Goal: Task Accomplishment & Management: Use online tool/utility

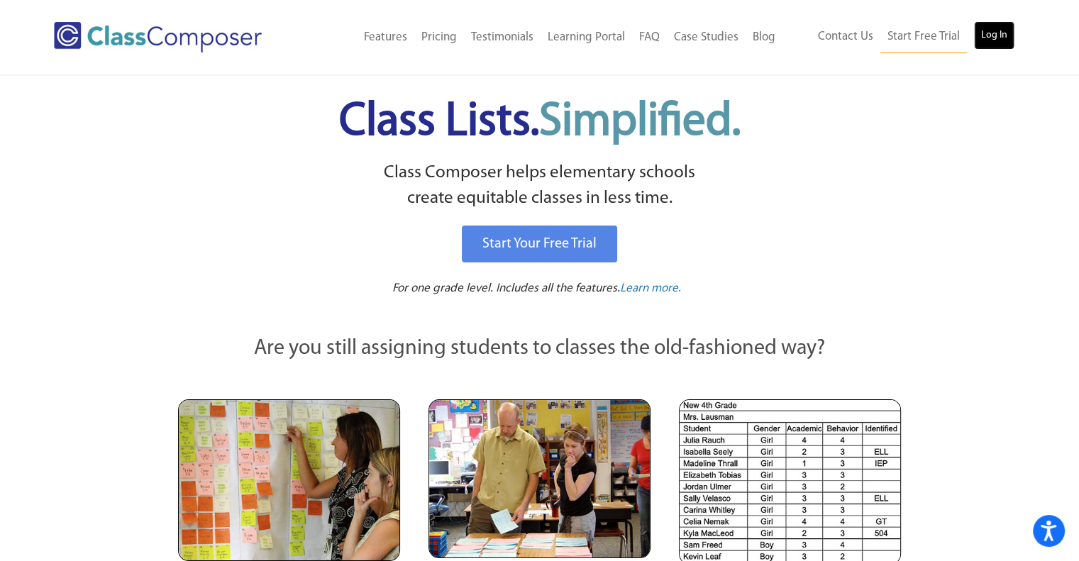
click at [984, 42] on link "Log In" at bounding box center [994, 35] width 40 height 28
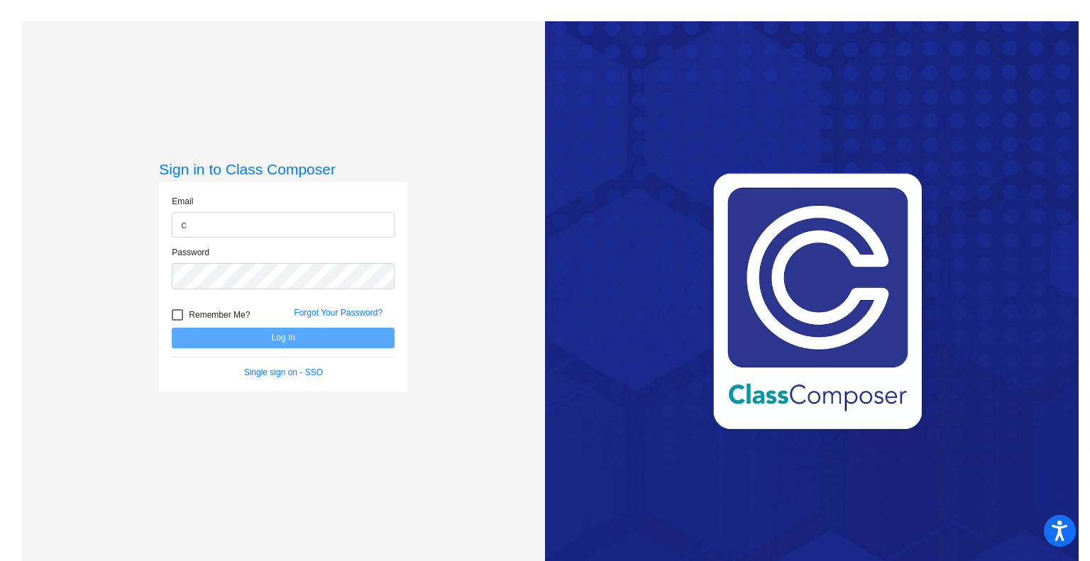
type input "[PERSON_NAME][EMAIL_ADDRESS][DOMAIN_NAME]"
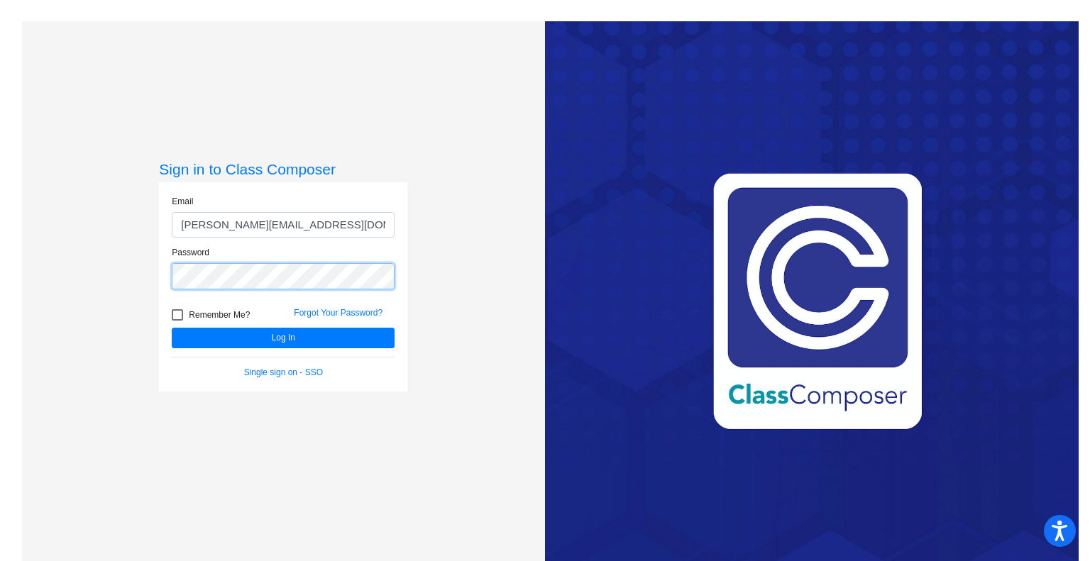
click at [172, 328] on button "Log In" at bounding box center [283, 338] width 223 height 21
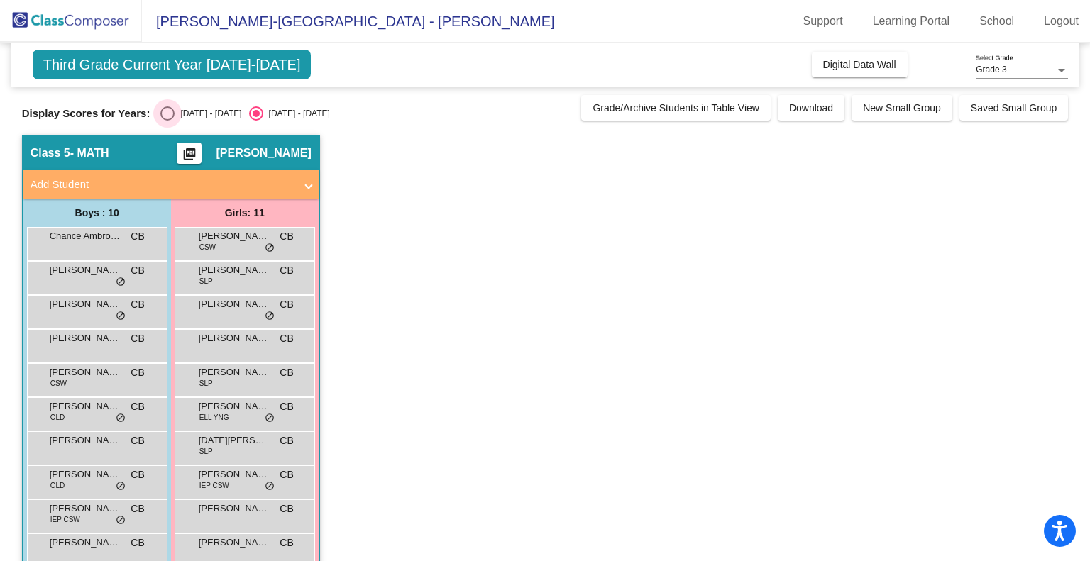
click at [163, 118] on div "Select an option" at bounding box center [167, 113] width 14 height 14
click at [167, 121] on input "[DATE] - [DATE]" at bounding box center [167, 121] width 1 height 1
radio input "true"
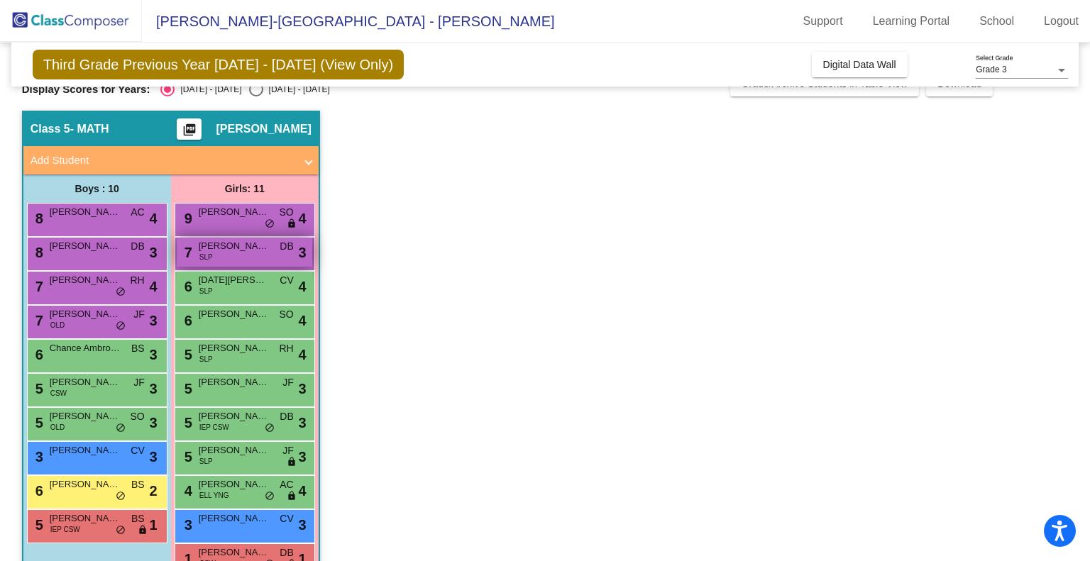
scroll to position [62, 0]
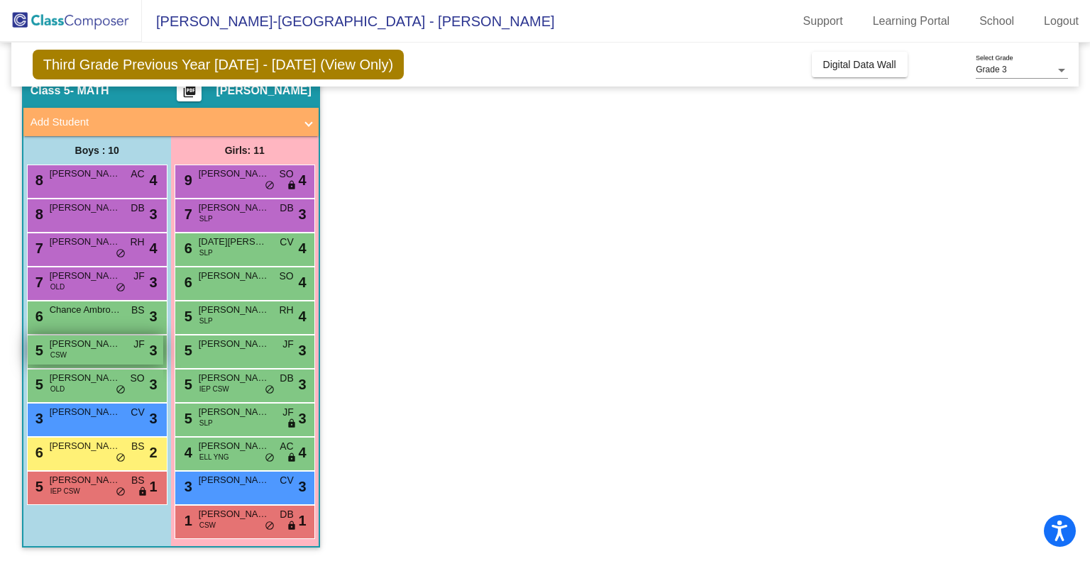
click at [99, 351] on div "5 [PERSON_NAME] CSW JF lock do_not_disturb_alt 3" at bounding box center [95, 350] width 135 height 29
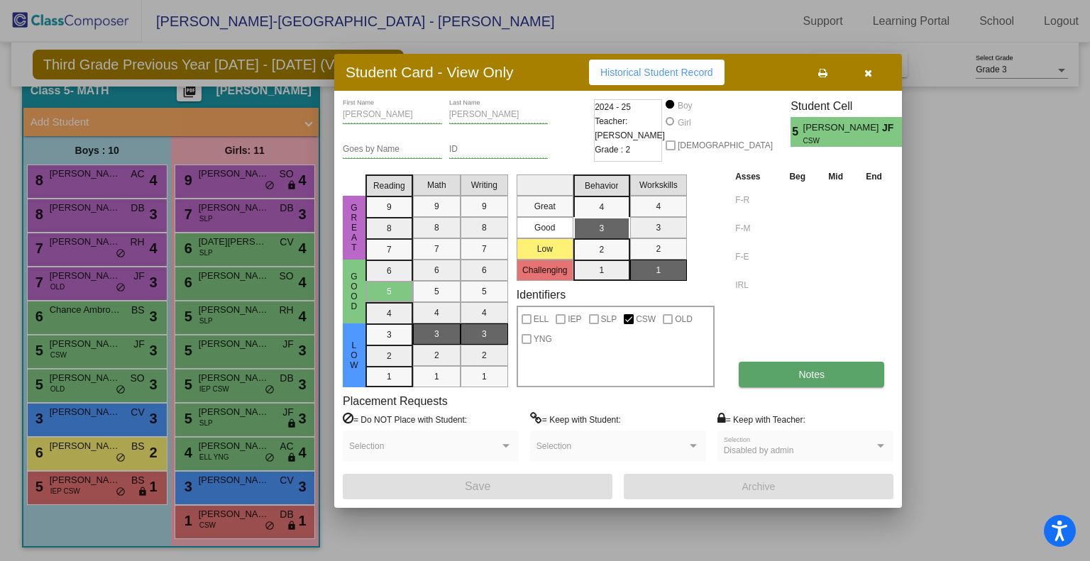
click at [808, 369] on span "Notes" at bounding box center [811, 374] width 26 height 11
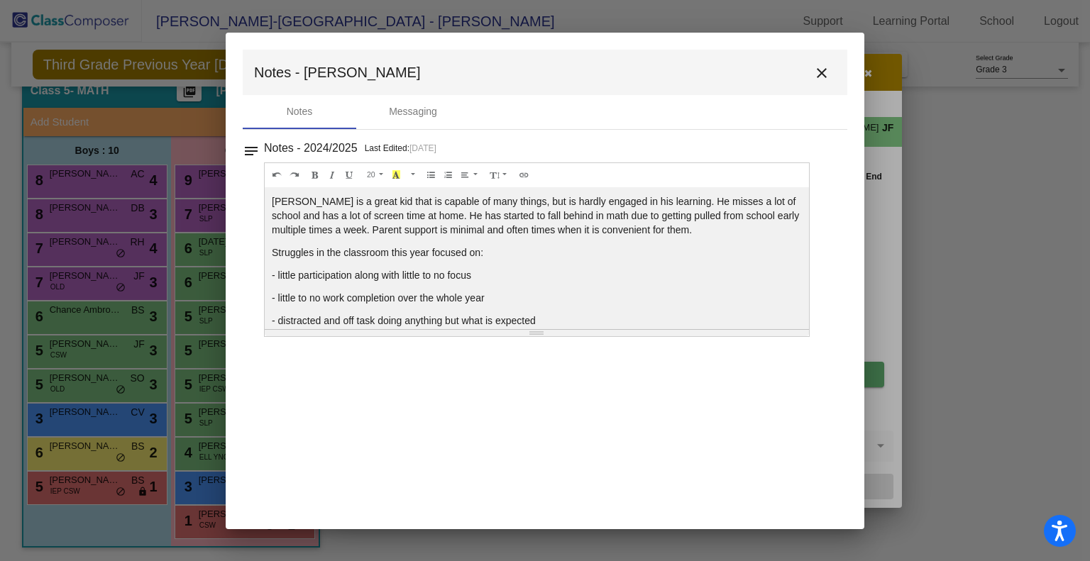
scroll to position [14, 0]
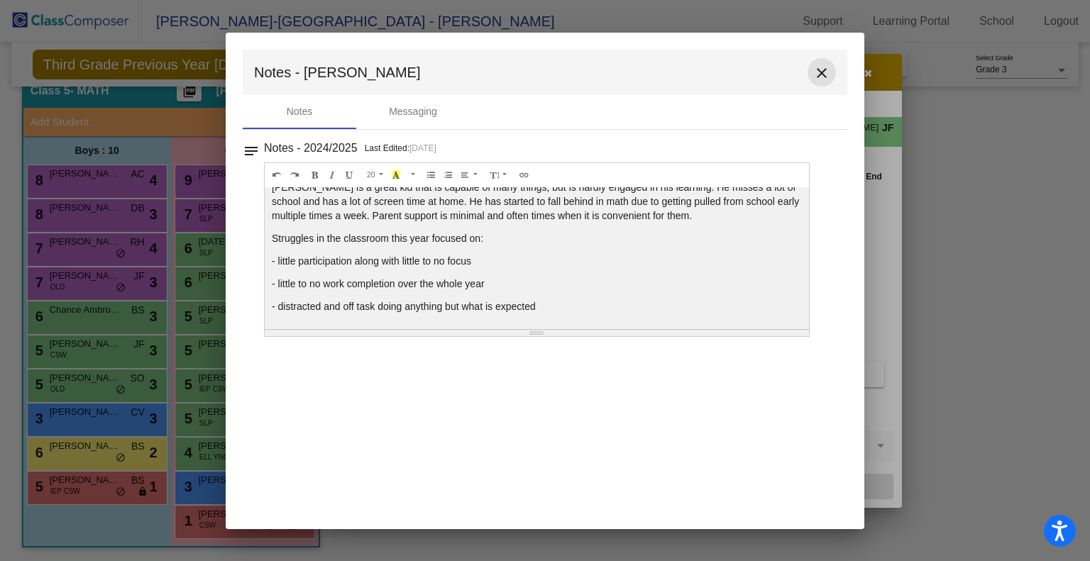
click at [814, 72] on mat-icon "close" at bounding box center [821, 73] width 17 height 17
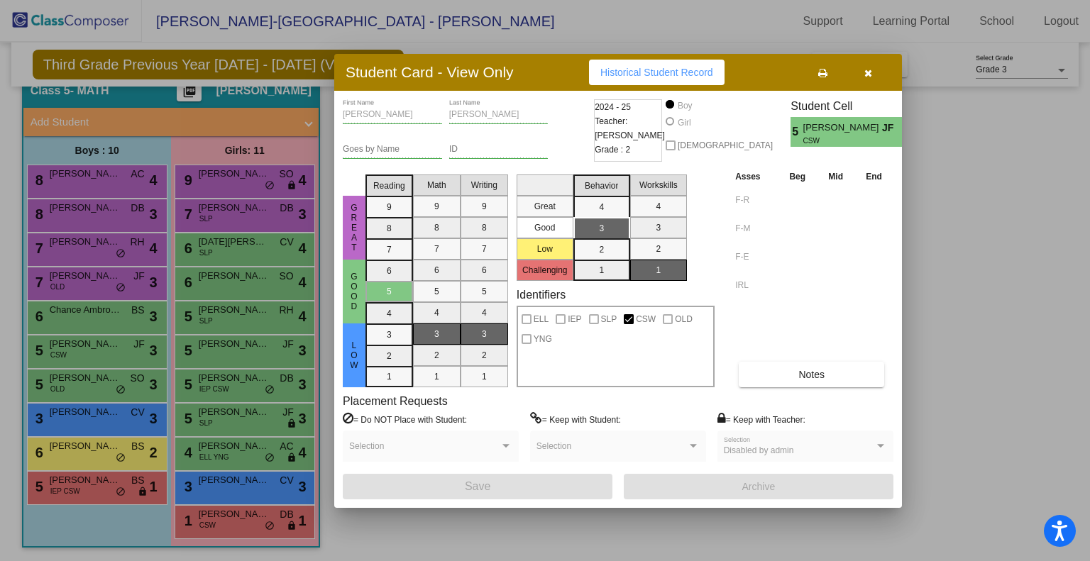
click at [869, 68] on icon "button" at bounding box center [868, 73] width 8 height 10
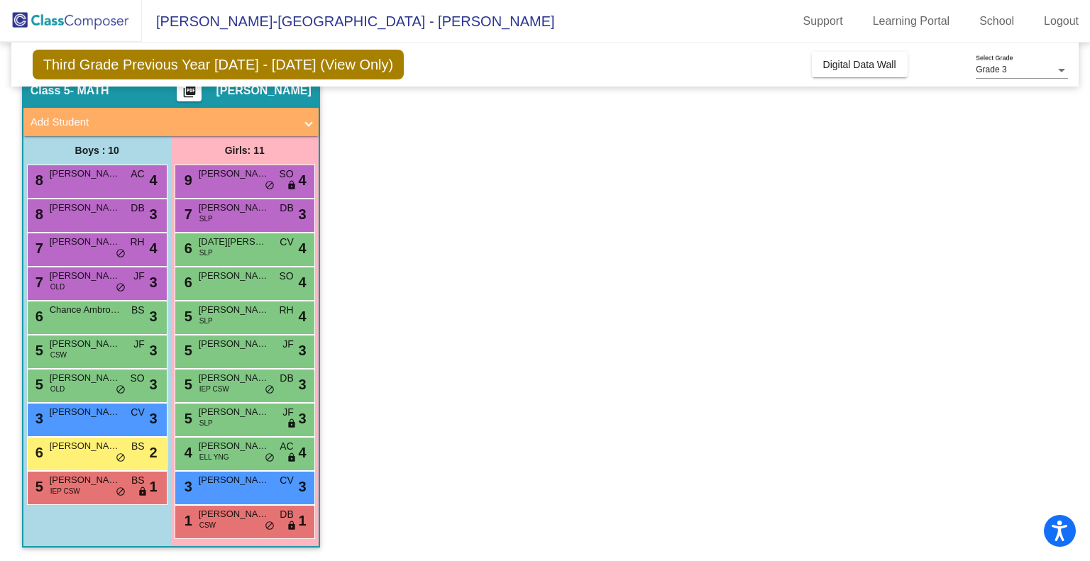
scroll to position [0, 0]
